Goal: Find specific page/section

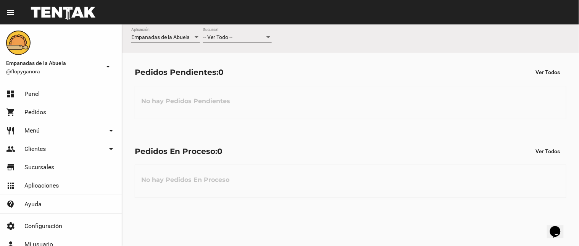
click at [251, 37] on div "-- Ver Todo --" at bounding box center [234, 37] width 62 height 6
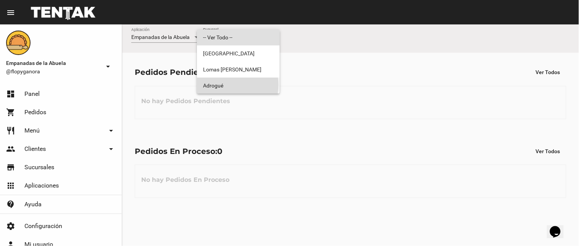
click at [228, 85] on span "Adrogué" at bounding box center [238, 86] width 71 height 16
